Goal: Transaction & Acquisition: Purchase product/service

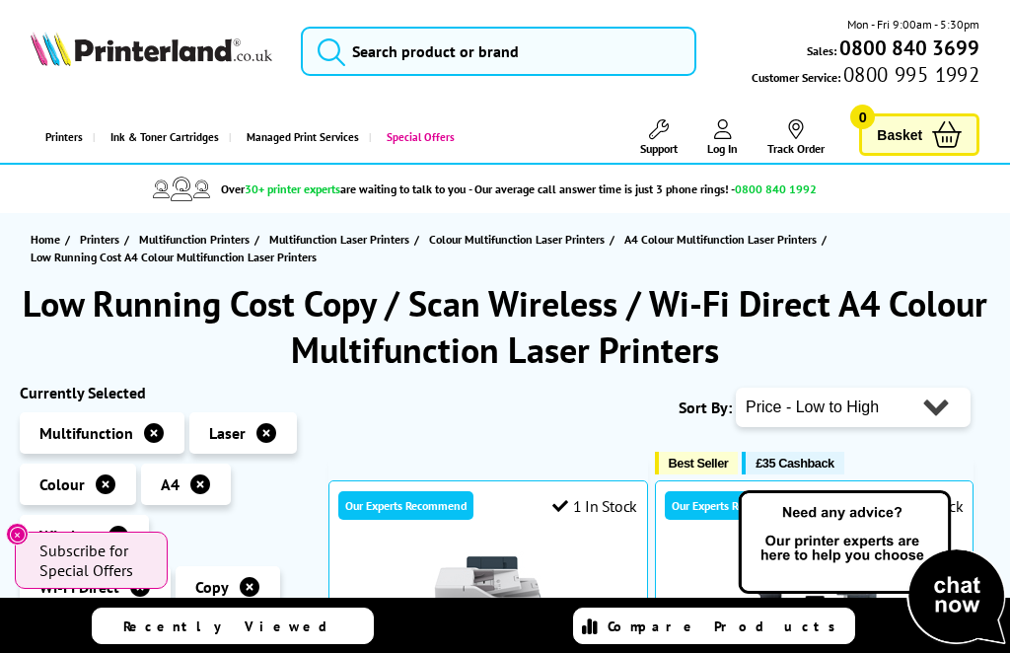
click at [941, 413] on select "Popularity Rating Price - Low to High Price - High to Low Running Costs - Low t…" at bounding box center [853, 407] width 235 height 39
select select "Size"
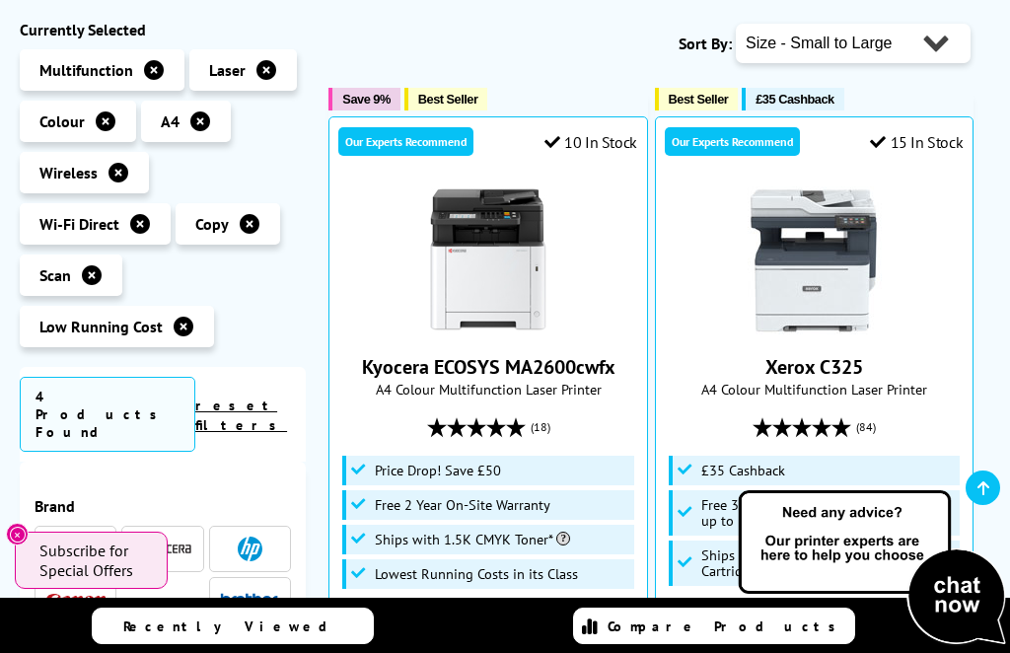
scroll to position [362, 0]
